Goal: Task Accomplishment & Management: Use online tool/utility

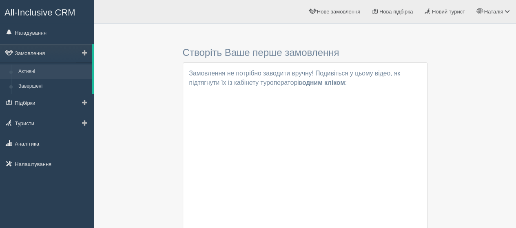
click at [85, 51] on span at bounding box center [85, 53] width 6 height 6
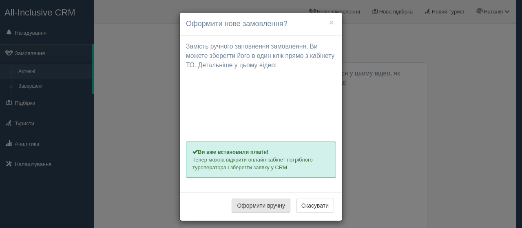
click at [278, 205] on button "Оформити вручну" at bounding box center [261, 206] width 59 height 14
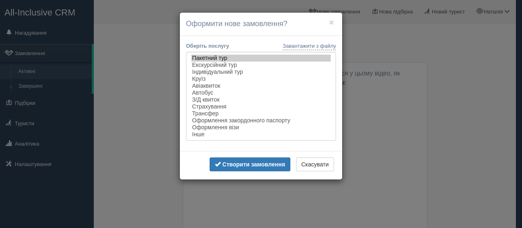
click at [278, 205] on div "× Оформити нове замовлення? Замість ручного заповнення замовлення, [PERSON_NAME…" at bounding box center [261, 114] width 522 height 228
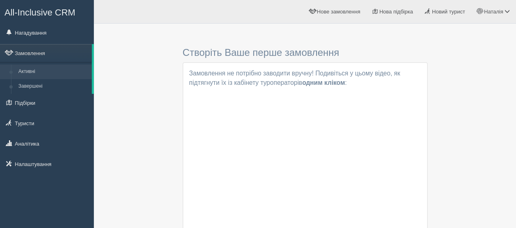
click at [479, 76] on div "Створіть Ваше перше замовлення Замовлення не потрібно заводити вручну! Подивіть…" at bounding box center [305, 162] width 406 height 268
click at [392, 10] on span "Нова підбірка" at bounding box center [396, 12] width 34 height 6
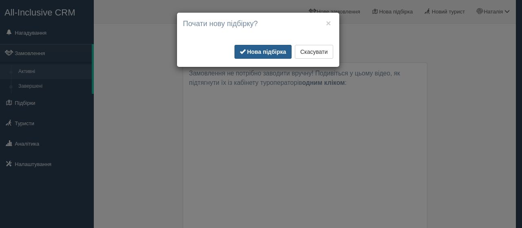
click at [260, 49] on b "Нова підбірка" at bounding box center [266, 52] width 39 height 7
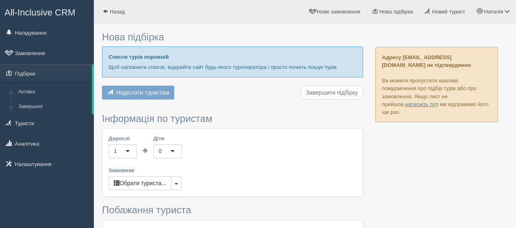
scroll to position [41, 0]
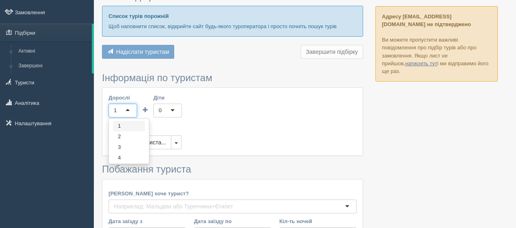
click at [129, 108] on div "1" at bounding box center [122, 111] width 29 height 14
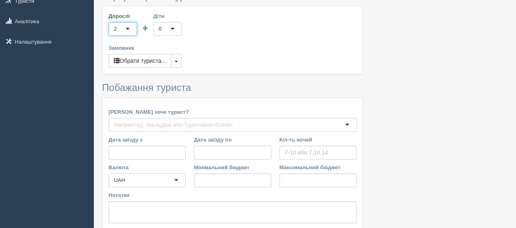
scroll to position [0, 0]
